Goal: Find contact information: Find contact information

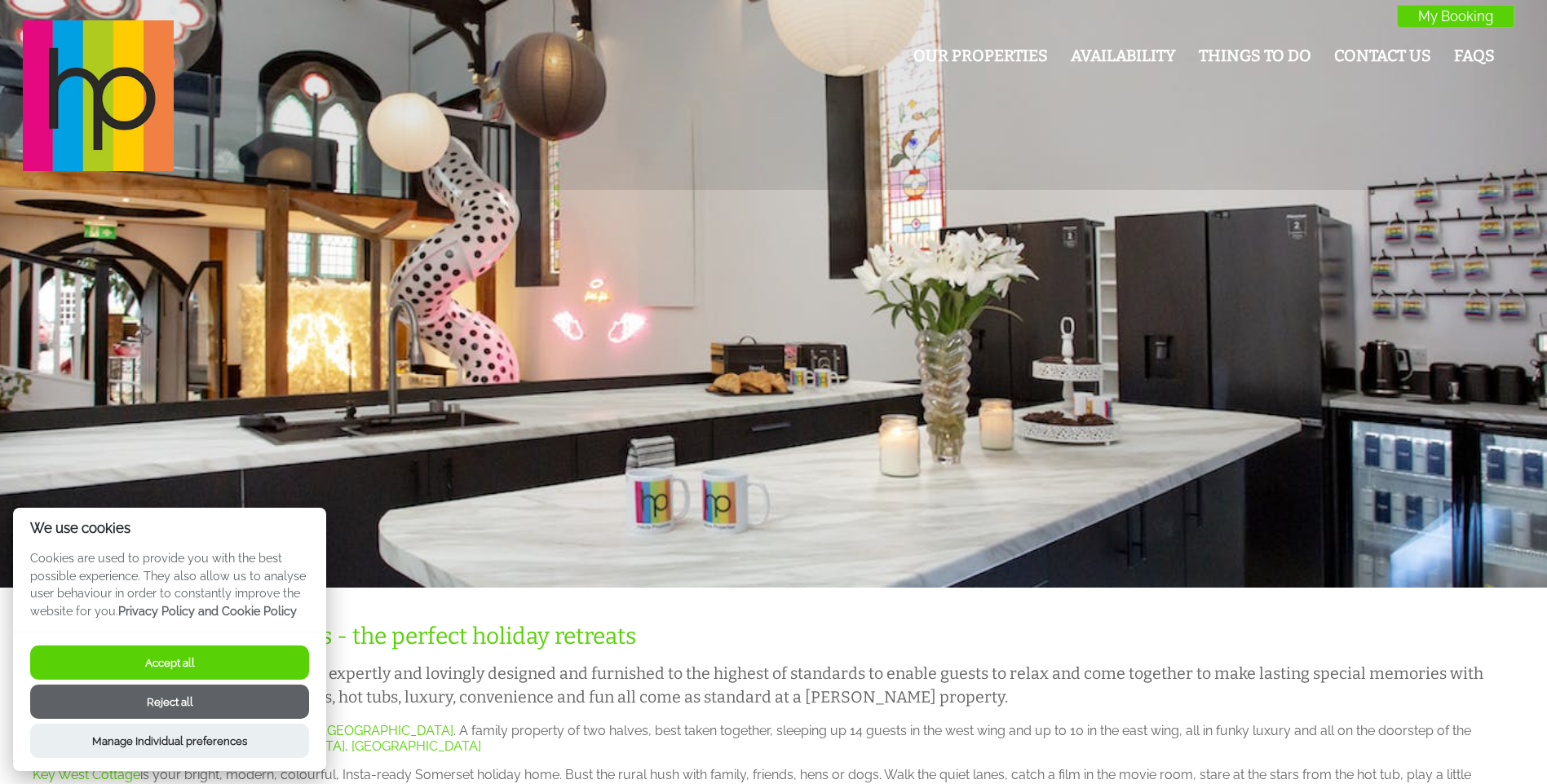
click at [214, 667] on button "Accept all" at bounding box center [170, 662] width 279 height 34
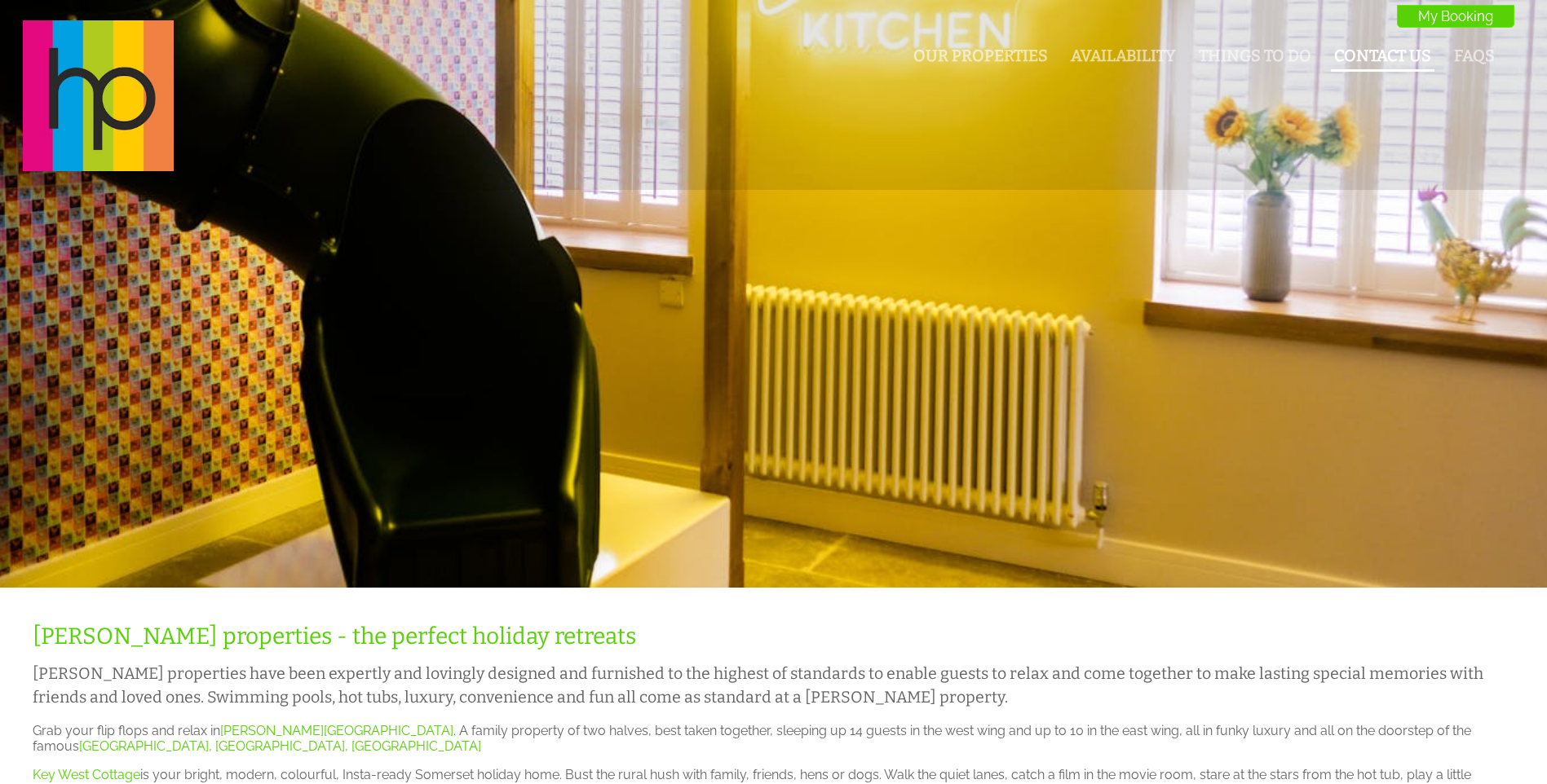
click at [1404, 55] on link "Contact Us" at bounding box center [1383, 55] width 97 height 18
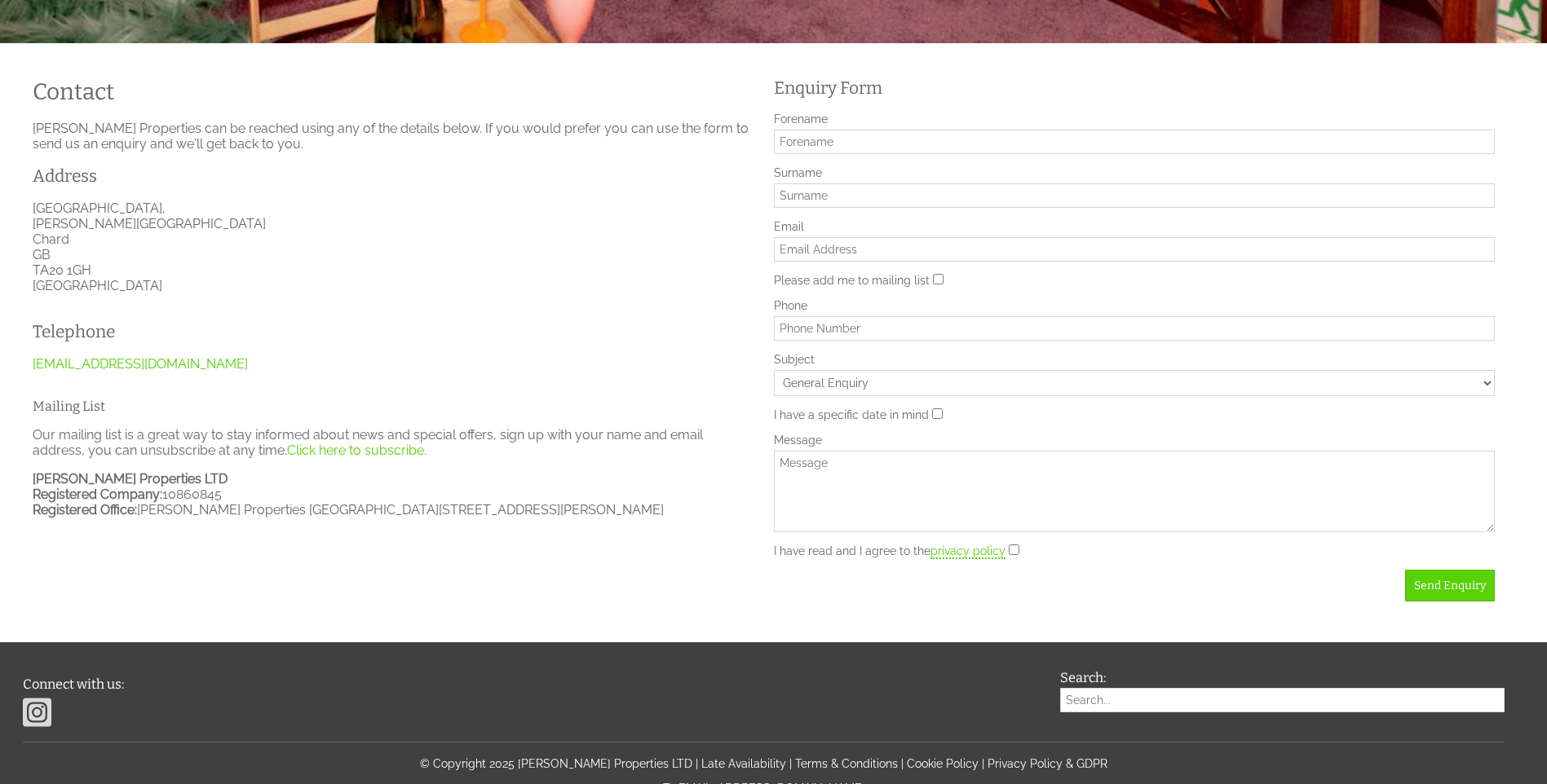
scroll to position [406, 0]
